Goal: Find specific page/section: Find specific page/section

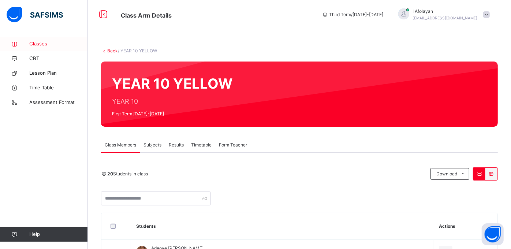
click at [52, 46] on span "Classes" at bounding box center [58, 43] width 59 height 7
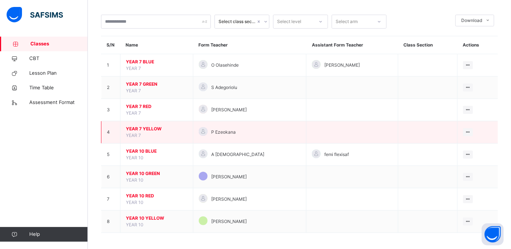
scroll to position [34, 0]
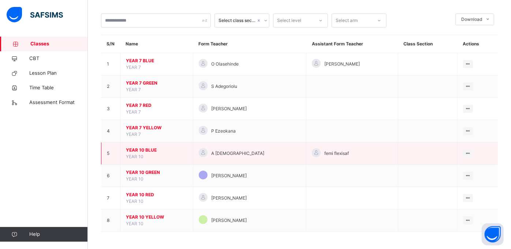
click at [136, 149] on span "YEAR 10 BLUE" at bounding box center [157, 150] width 62 height 7
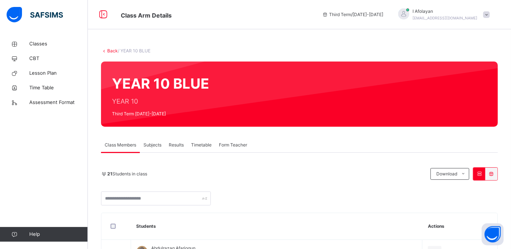
click at [351, 18] on div "Third Term / [DATE]-[DATE]" at bounding box center [353, 14] width 69 height 29
click at [132, 113] on div "YEAR 10 BLUE YEAR 10 Third Term [DATE]-[DATE]" at bounding box center [299, 94] width 397 height 65
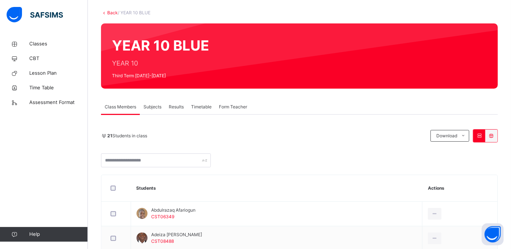
scroll to position [38, 0]
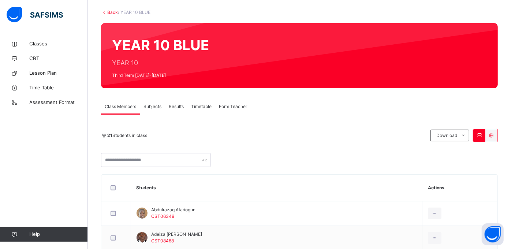
click at [151, 104] on span "Subjects" at bounding box center [153, 106] width 18 height 7
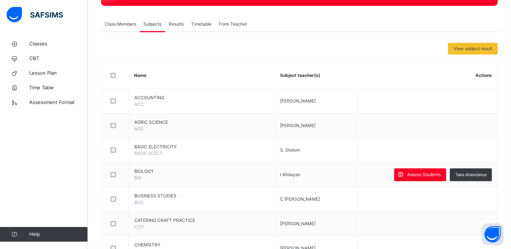
scroll to position [122, 0]
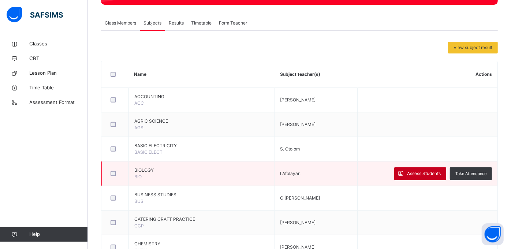
click at [438, 174] on span "Assess Students" at bounding box center [424, 173] width 34 height 7
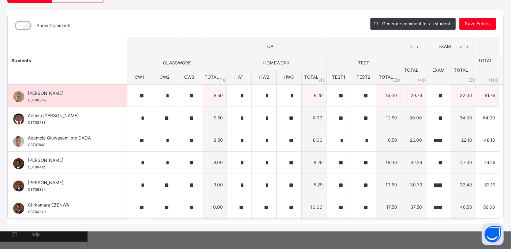
scroll to position [0, 0]
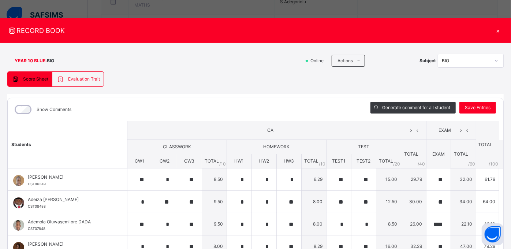
click at [495, 30] on div "×" at bounding box center [498, 31] width 11 height 10
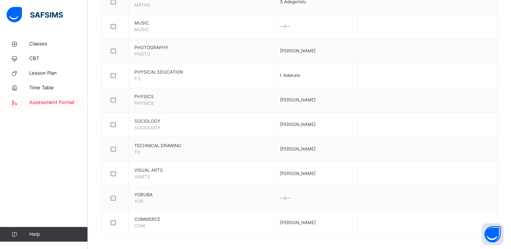
click at [40, 103] on span "Assessment Format" at bounding box center [58, 102] width 59 height 7
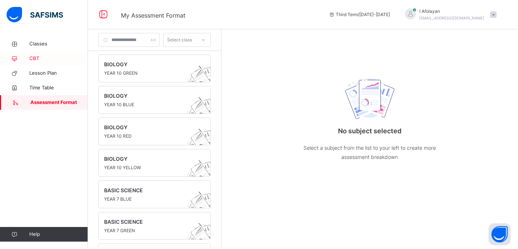
click at [31, 60] on span "CBT" at bounding box center [58, 58] width 59 height 7
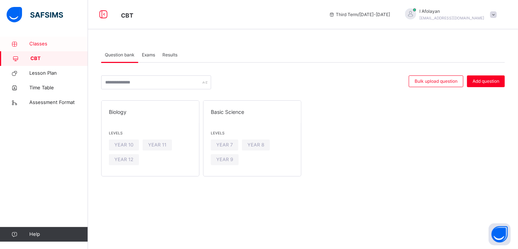
click at [31, 44] on span "Classes" at bounding box center [58, 43] width 59 height 7
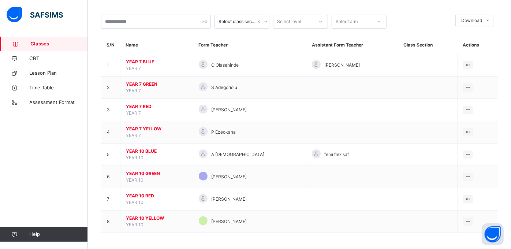
scroll to position [34, 0]
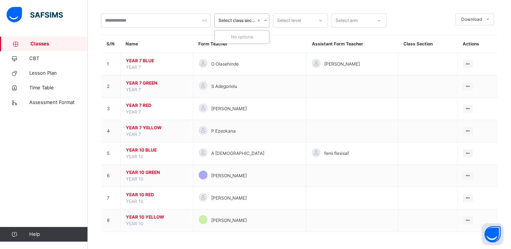
click at [266, 21] on icon at bounding box center [266, 20] width 4 height 7
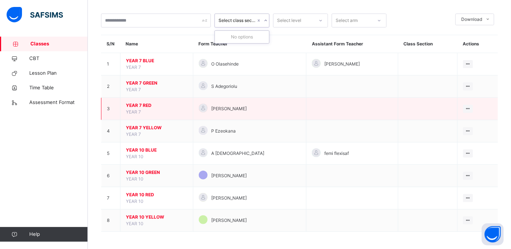
scroll to position [0, 0]
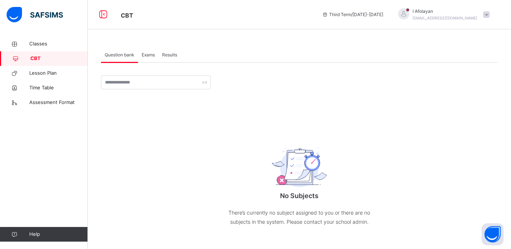
click at [68, 152] on div "Classes CBT Lesson Plan Time Table Assessment Format Help" at bounding box center [44, 139] width 88 height 220
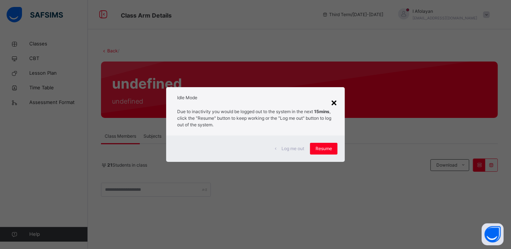
click at [333, 107] on div "×" at bounding box center [334, 102] width 7 height 15
